Goal: Check status: Check status

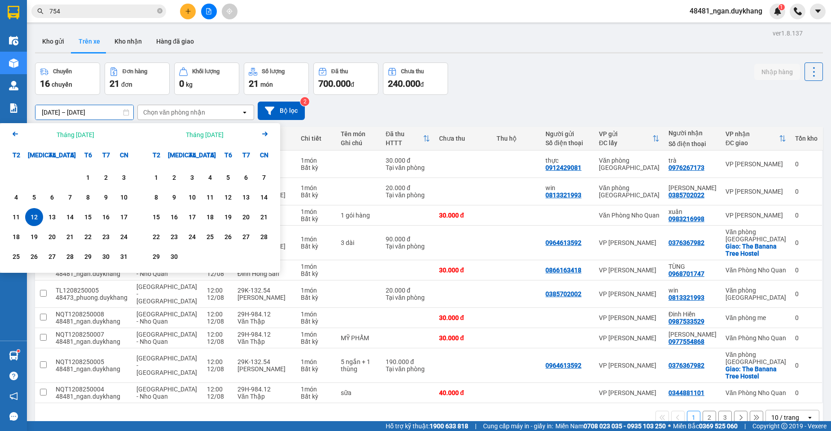
click at [39, 219] on div "12" at bounding box center [34, 216] width 13 height 11
type input "[DATE] – [DATE]"
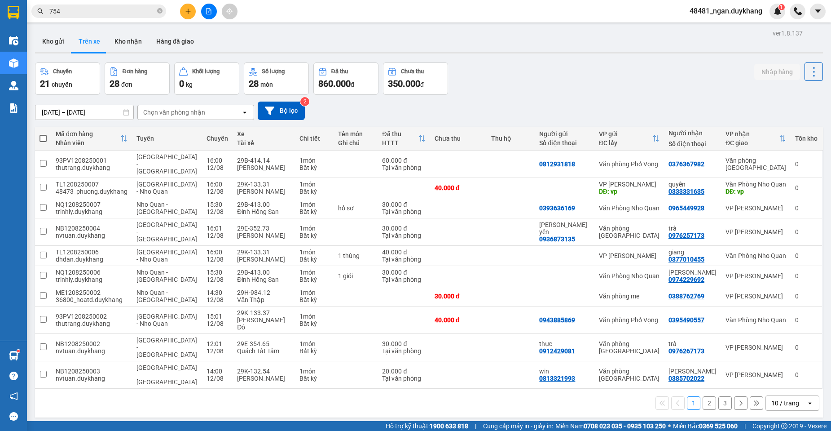
click at [585, 89] on div "Chuyến 21 chuyến Đơn hàng 28 đơn Khối lượng 0 kg Số lượng 28 món Đã thu 860.000…" at bounding box center [429, 78] width 788 height 32
click at [781, 398] on div "10 / trang" at bounding box center [785, 402] width 28 height 9
click at [771, 354] on span "100 / trang" at bounding box center [782, 354] width 32 height 9
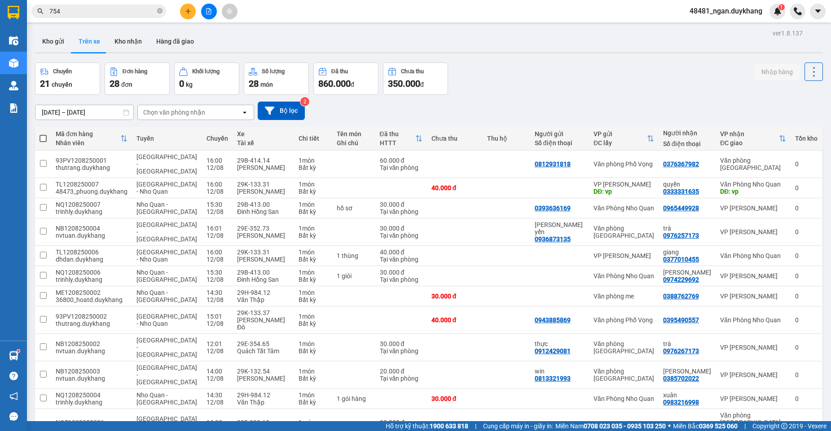
click at [517, 73] on div "Chuyến 21 chuyến Đơn hàng 28 đơn Khối lượng 0 kg Số lượng 28 món Đã thu 860.000…" at bounding box center [429, 78] width 788 height 32
